Goal: Navigation & Orientation: Find specific page/section

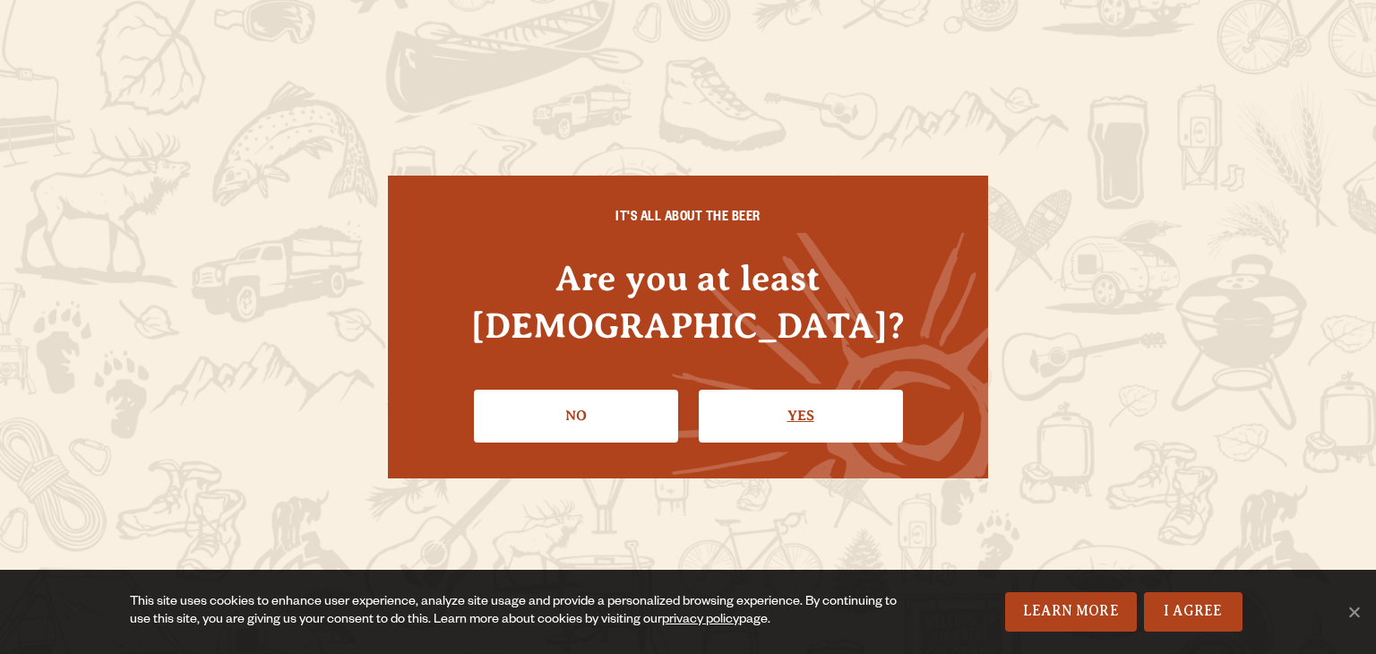
click at [780, 399] on link "Yes" at bounding box center [801, 416] width 204 height 52
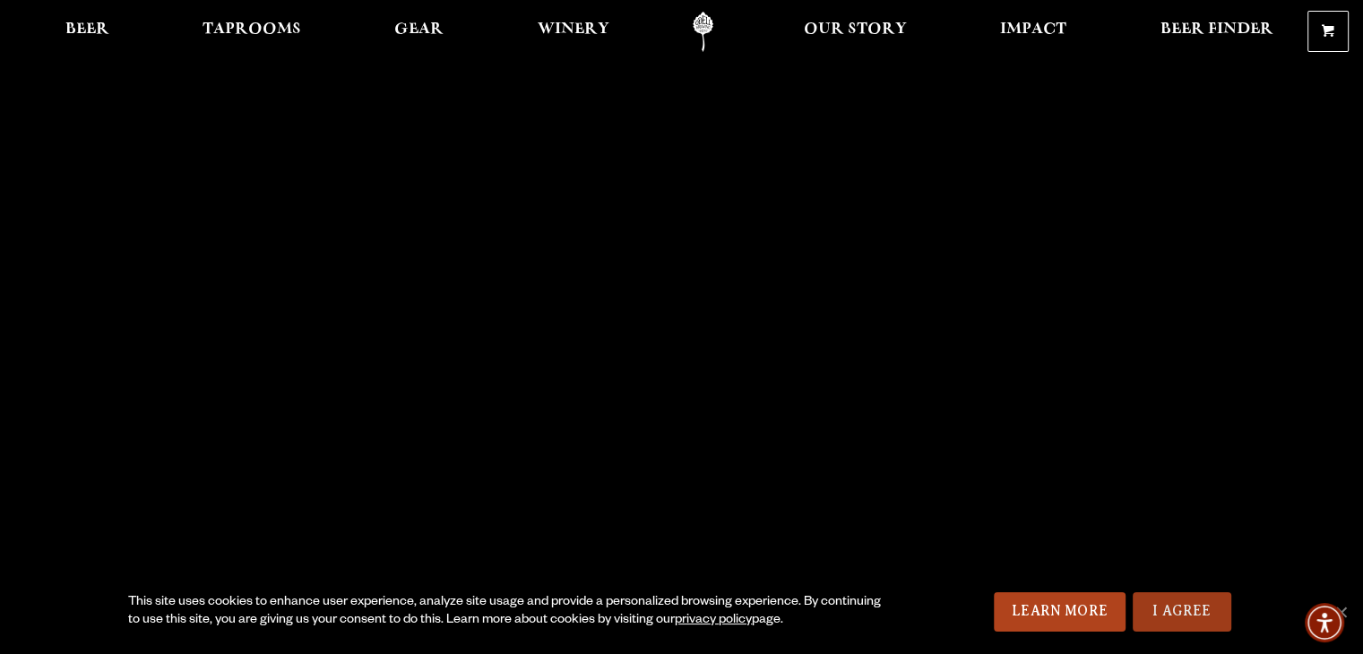
click at [1179, 604] on link "I Agree" at bounding box center [1182, 611] width 99 height 39
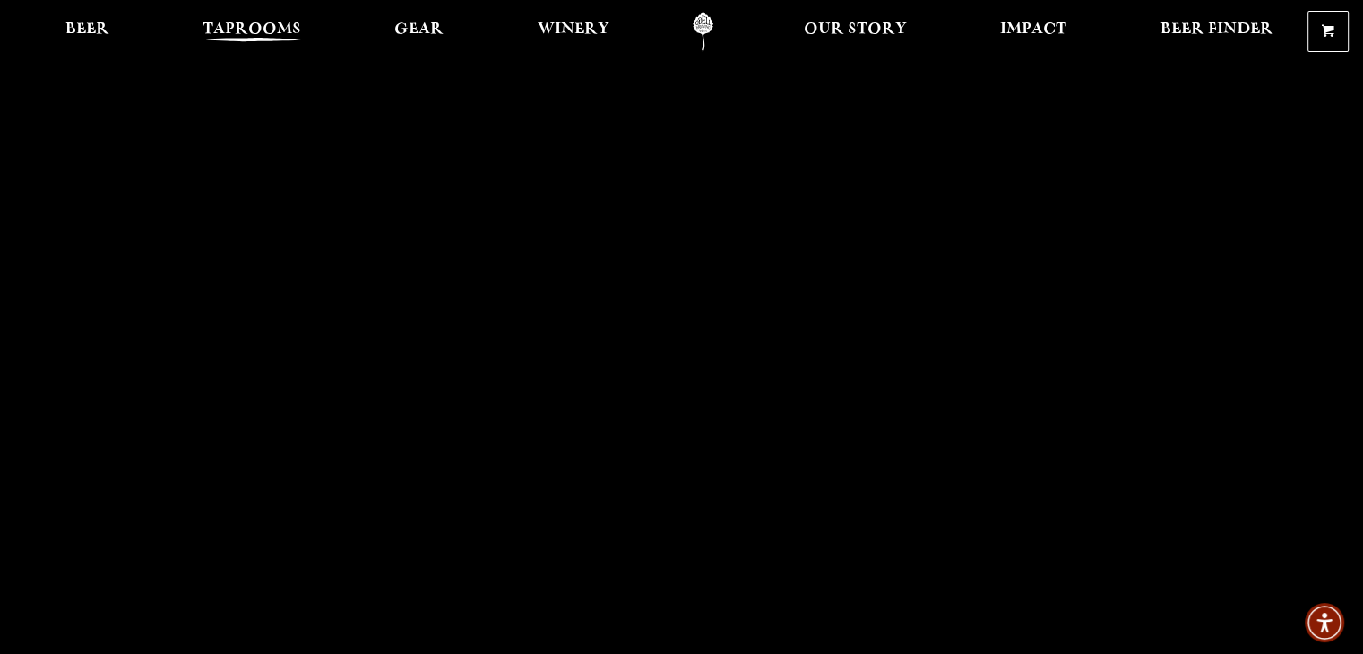
click at [220, 23] on span "Taprooms" at bounding box center [252, 29] width 99 height 14
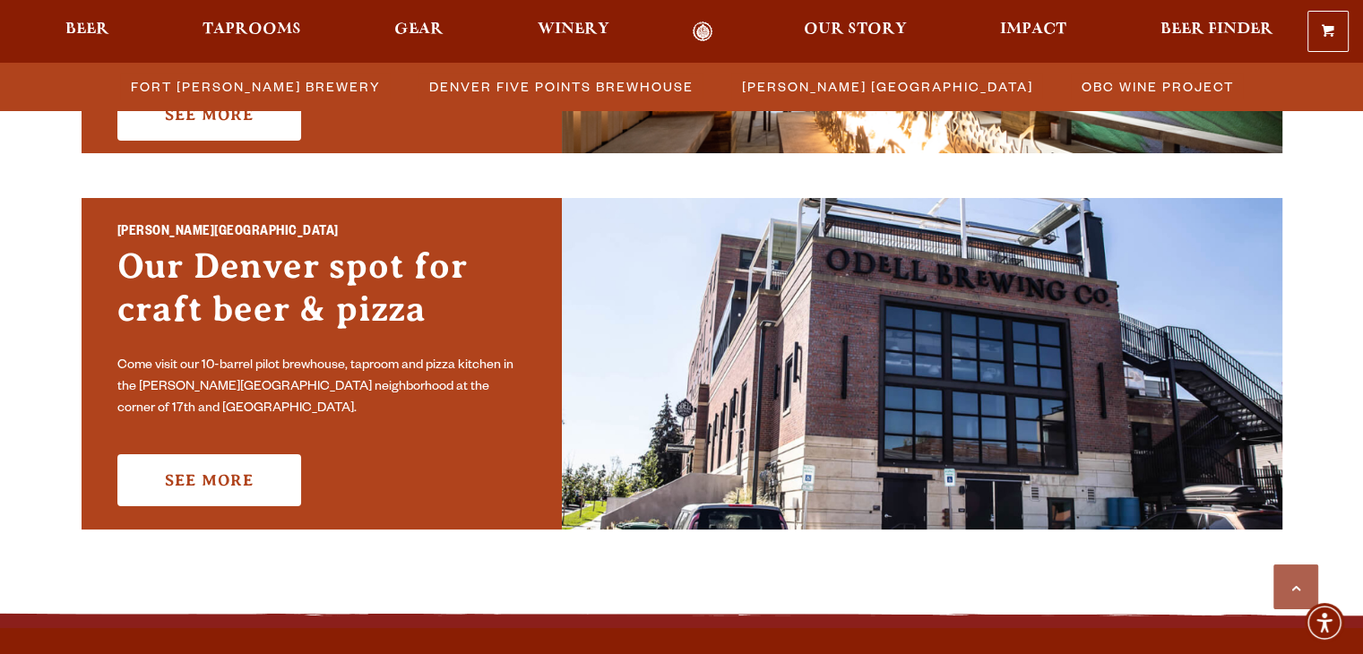
scroll to position [1344, 0]
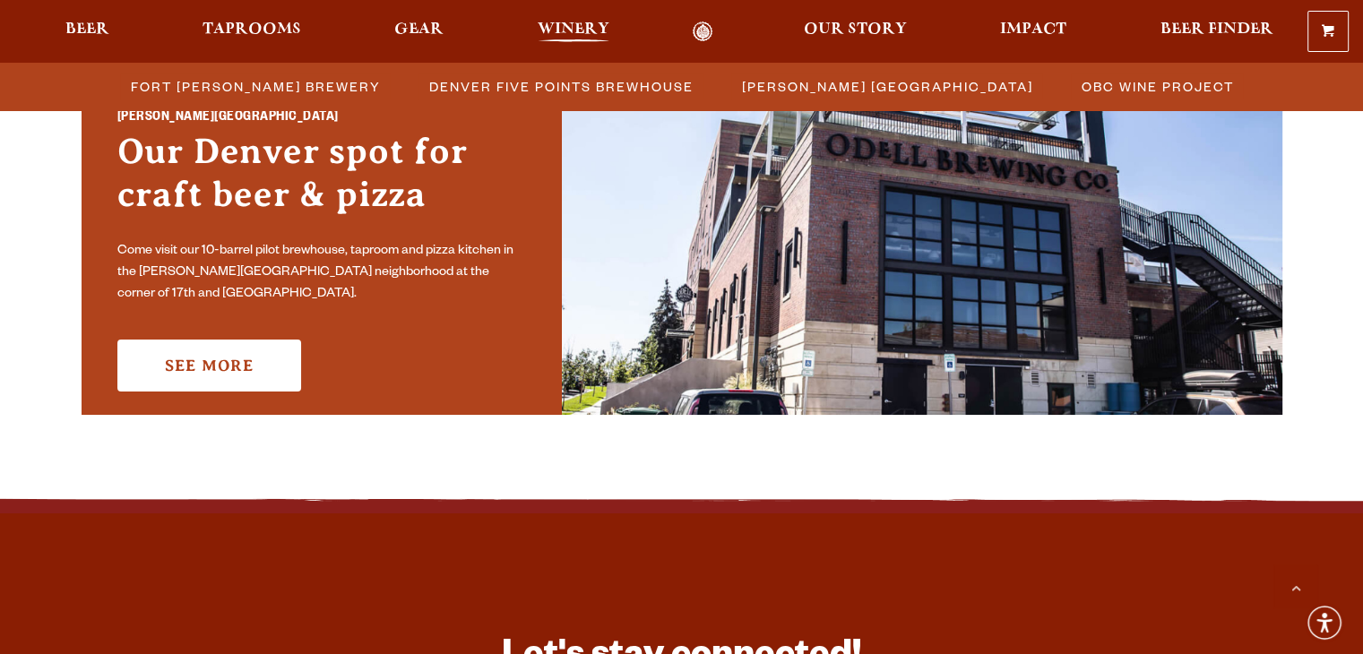
click at [572, 27] on span "Winery" at bounding box center [574, 29] width 72 height 14
